Goal: Obtain resource: Download file/media

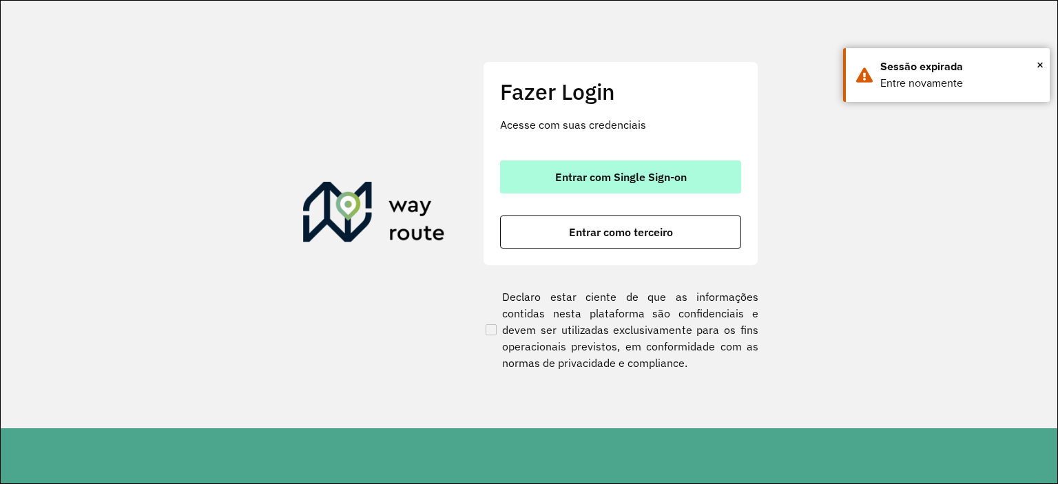
click at [527, 184] on button "Entrar com Single Sign-on" at bounding box center [620, 176] width 241 height 33
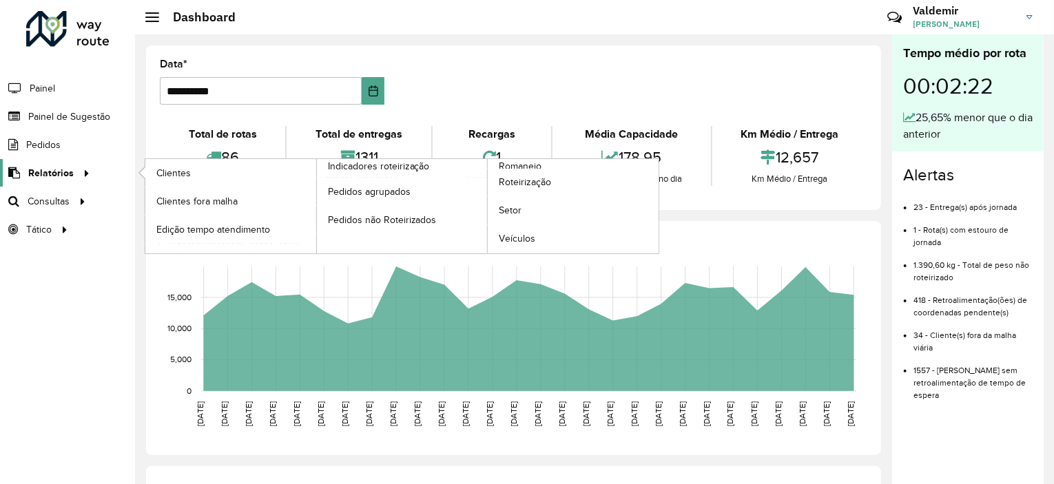
click at [67, 169] on span "Relatórios" at bounding box center [50, 173] width 45 height 14
click at [174, 169] on span "Clientes" at bounding box center [174, 173] width 37 height 14
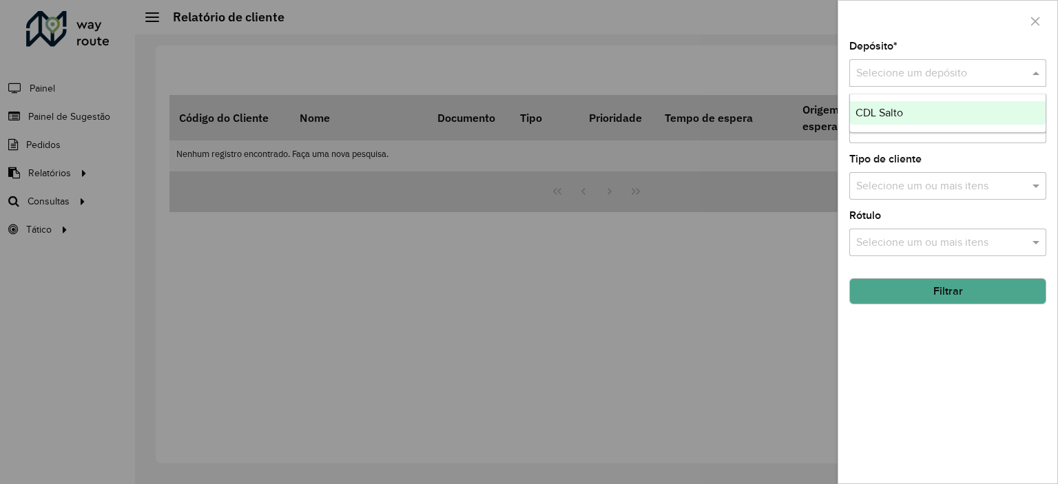
click at [892, 73] on input "text" at bounding box center [934, 73] width 156 height 17
click at [880, 109] on span "CDL Salto" at bounding box center [879, 113] width 48 height 12
click at [896, 286] on button "Filtrar" at bounding box center [947, 291] width 197 height 26
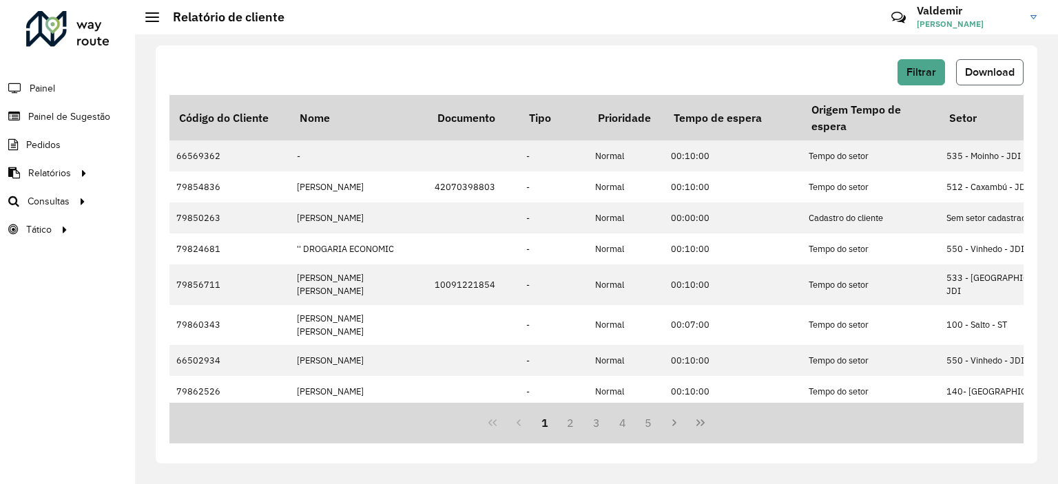
click at [986, 74] on span "Download" at bounding box center [990, 72] width 50 height 12
